Goal: Task Accomplishment & Management: Use online tool/utility

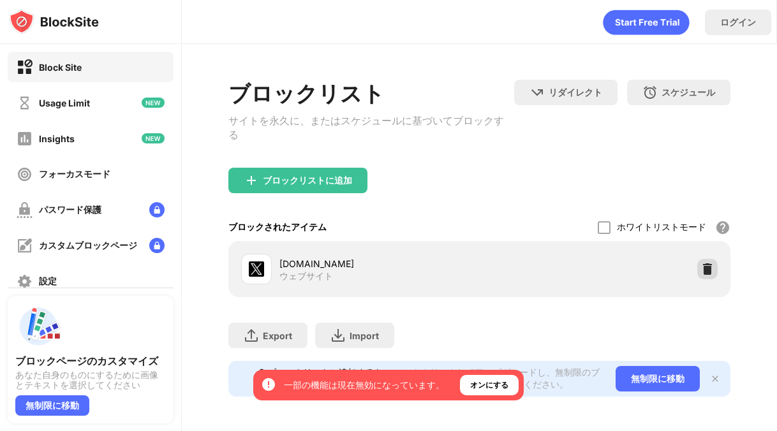
click at [704, 263] on img at bounding box center [707, 269] width 13 height 13
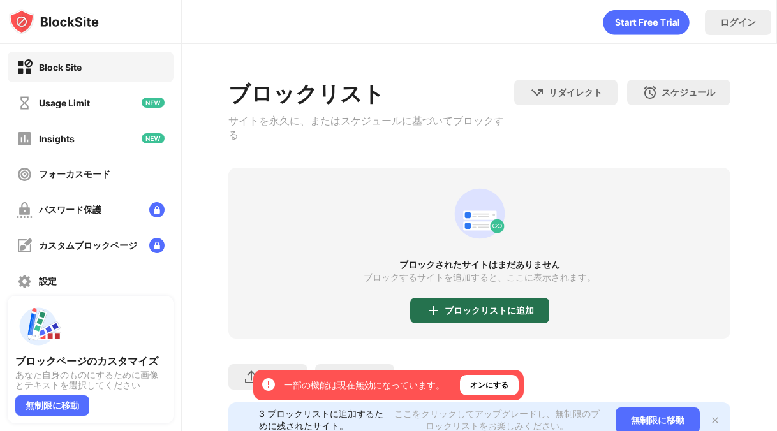
click at [440, 304] on img at bounding box center [433, 310] width 15 height 15
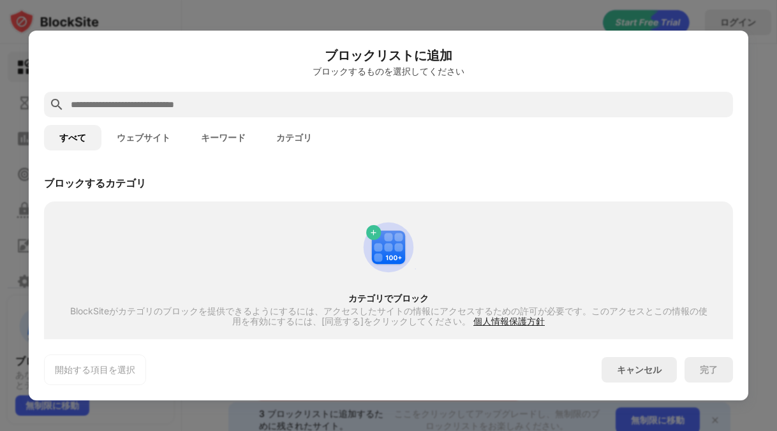
click at [394, 103] on input "text" at bounding box center [399, 104] width 658 height 15
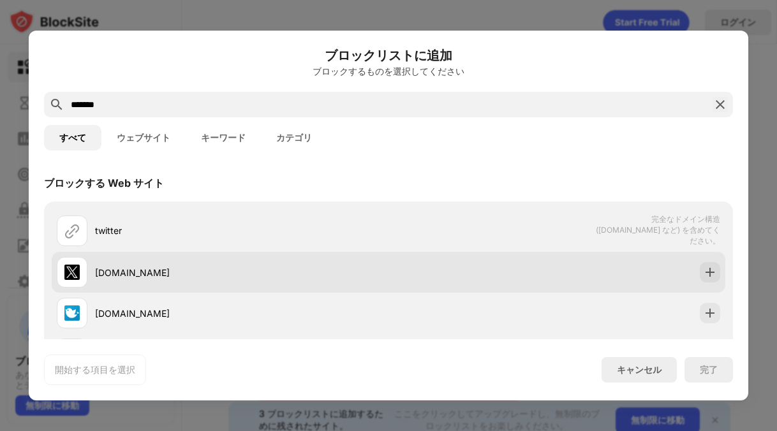
type input "*******"
click at [463, 276] on div "[DOMAIN_NAME]" at bounding box center [389, 272] width 674 height 41
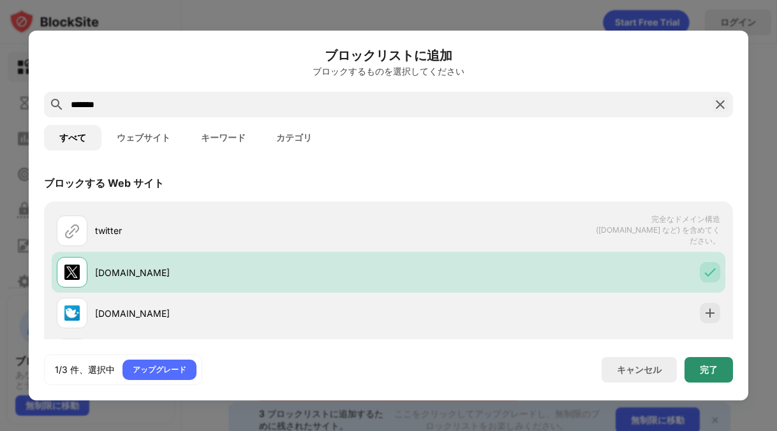
click at [704, 366] on div "完了" at bounding box center [709, 370] width 18 height 10
